Goal: Task Accomplishment & Management: Manage account settings

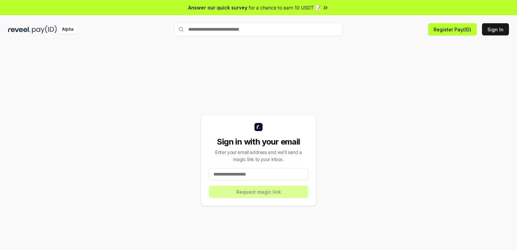
scroll to position [19, 0]
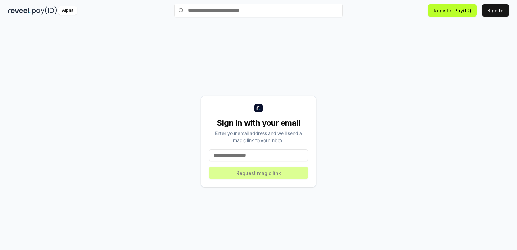
click at [245, 156] on input at bounding box center [258, 155] width 99 height 12
type input "**********"
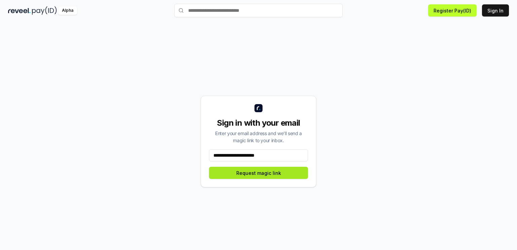
click at [261, 172] on button "Request magic link" at bounding box center [258, 173] width 99 height 12
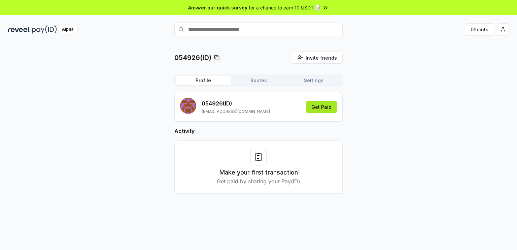
click at [321, 107] on button "Get Paid" at bounding box center [321, 107] width 31 height 12
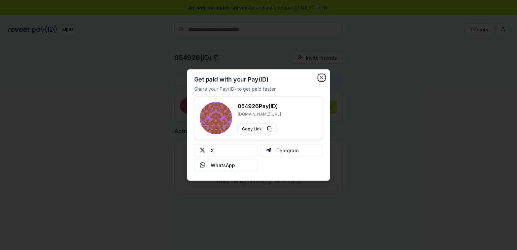
click at [320, 79] on icon "button" at bounding box center [321, 77] width 5 height 5
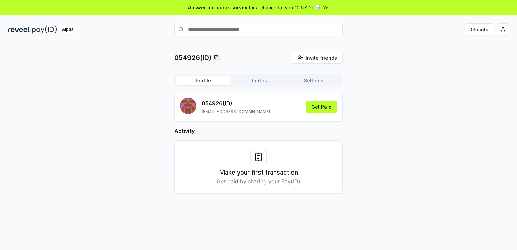
click at [289, 168] on h3 "Make your first transaction" at bounding box center [259, 172] width 78 height 9
click at [237, 153] on div "Make your first transaction Get paid by sharing your Pay(ID)" at bounding box center [259, 167] width 152 height 36
click at [284, 154] on div "Make your first transaction Get paid by sharing your Pay(ID)" at bounding box center [259, 167] width 152 height 36
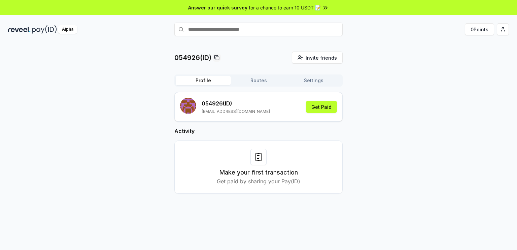
click at [264, 81] on button "Routes" at bounding box center [258, 80] width 55 height 9
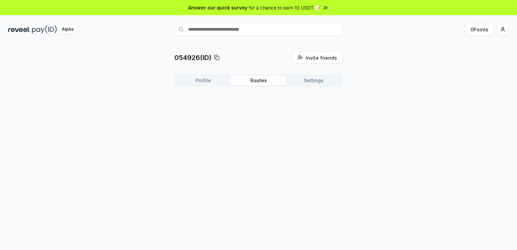
click at [264, 81] on button "Routes" at bounding box center [258, 80] width 55 height 9
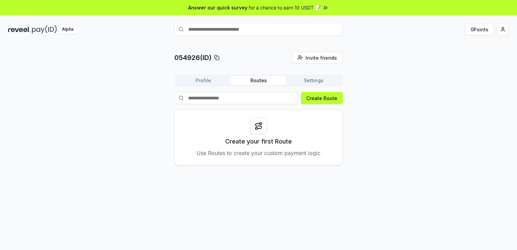
click at [311, 79] on button "Settings" at bounding box center [313, 80] width 55 height 9
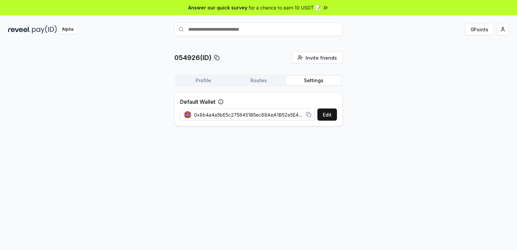
click at [254, 78] on button "Routes" at bounding box center [258, 80] width 55 height 9
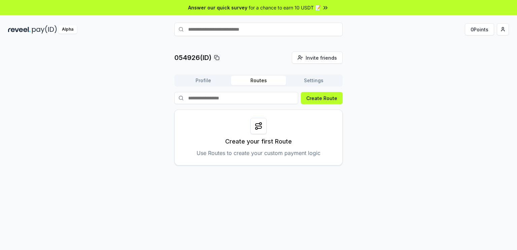
click at [206, 83] on button "Profile" at bounding box center [203, 80] width 55 height 9
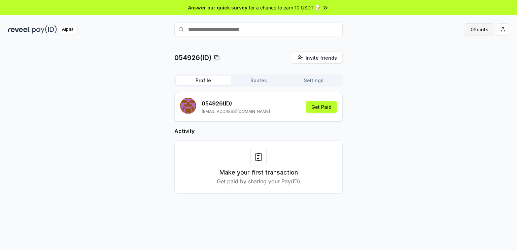
click at [483, 29] on button "0 Points" at bounding box center [479, 29] width 29 height 12
